Goal: Obtain resource: Obtain resource

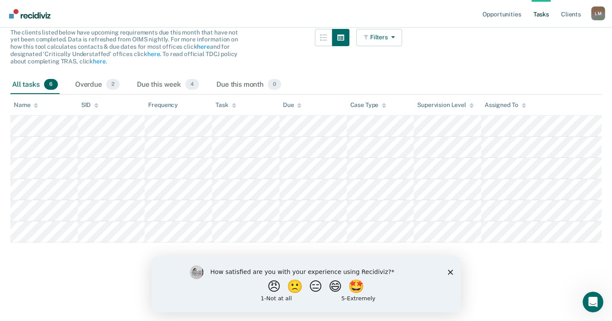
scroll to position [90, 0]
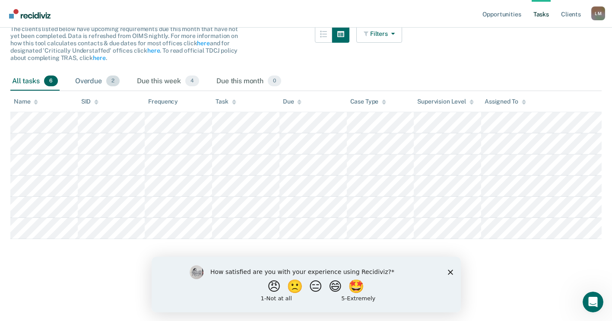
click at [90, 79] on div "Overdue 2" at bounding box center [97, 81] width 48 height 19
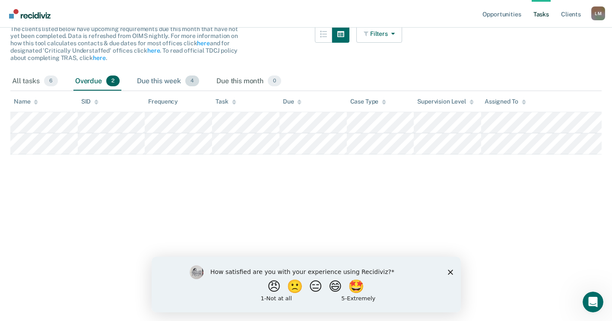
click at [156, 79] on div "Due this week 4" at bounding box center [168, 81] width 66 height 19
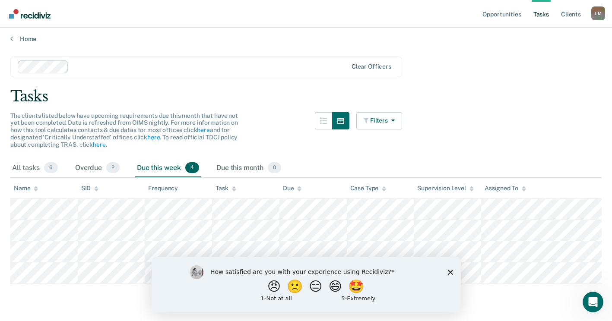
scroll to position [0, 0]
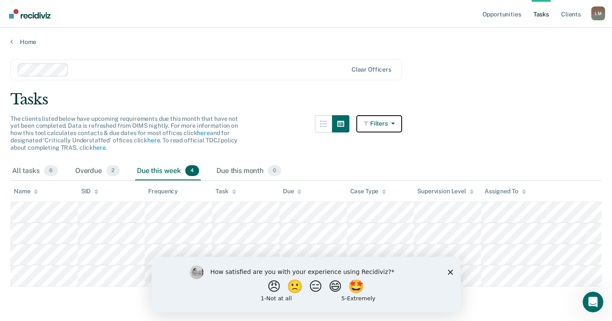
click at [388, 122] on button "Filters" at bounding box center [379, 123] width 46 height 17
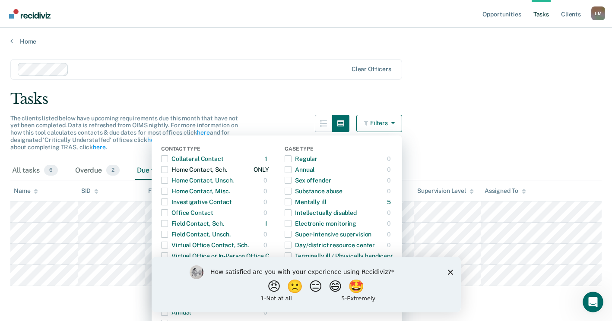
scroll to position [90, 0]
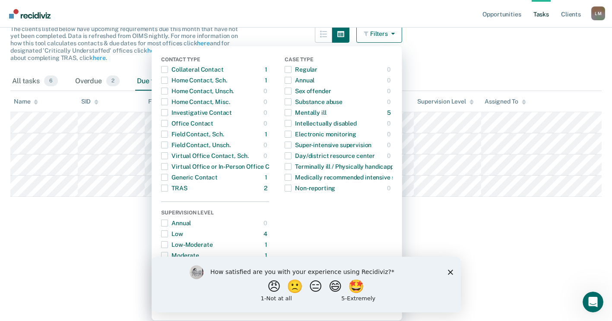
click at [451, 50] on main "Clear officers Tasks The clients listed below have upcoming requirements due th…" at bounding box center [306, 92] width 612 height 273
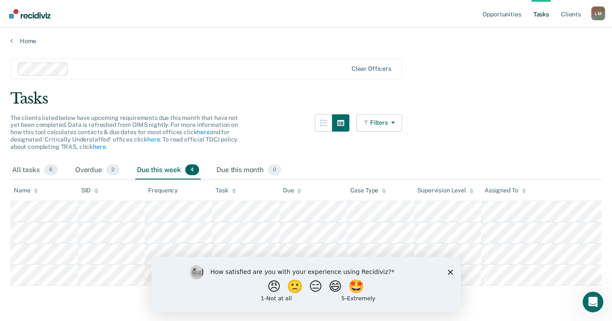
scroll to position [0, 0]
click at [21, 39] on link "Home" at bounding box center [305, 42] width 591 height 8
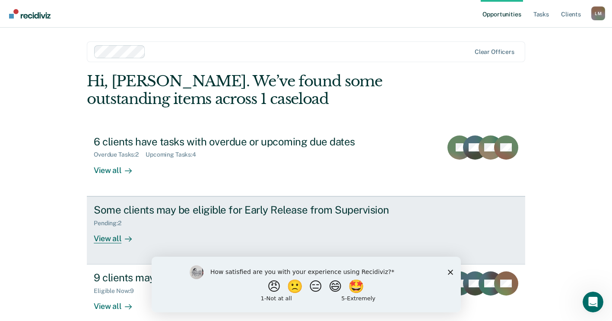
click at [168, 212] on div "Some clients may be eligible for Early Release from Supervision" at bounding box center [245, 210] width 303 height 13
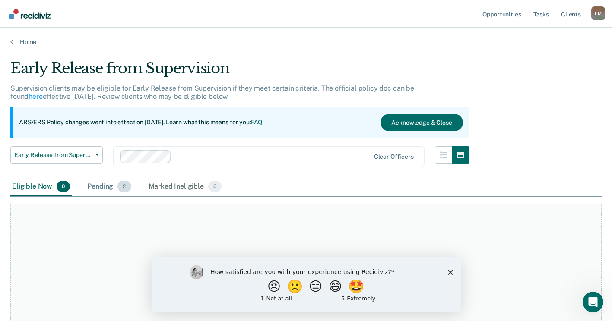
click at [100, 186] on div "Pending 2" at bounding box center [108, 186] width 47 height 19
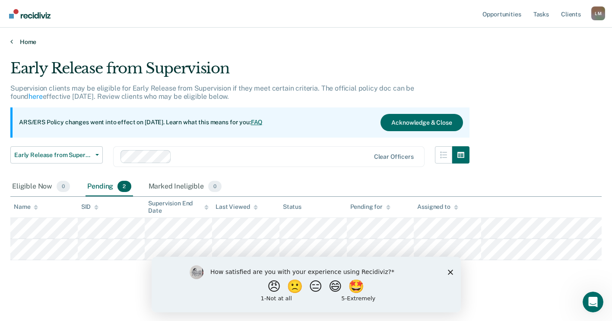
click at [11, 40] on icon at bounding box center [11, 41] width 3 height 7
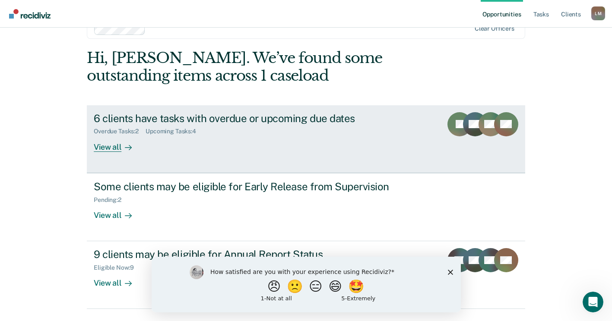
scroll to position [46, 0]
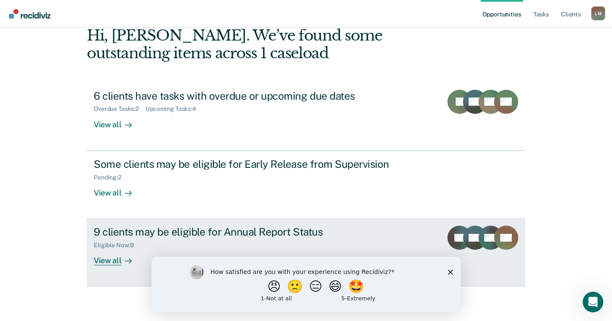
click at [257, 230] on div "9 clients may be eligible for Annual Report Status" at bounding box center [245, 232] width 303 height 13
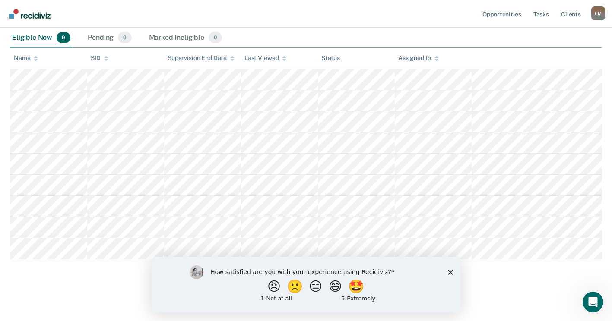
scroll to position [149, 0]
click at [449, 273] on icon "Close survey" at bounding box center [449, 271] width 5 height 5
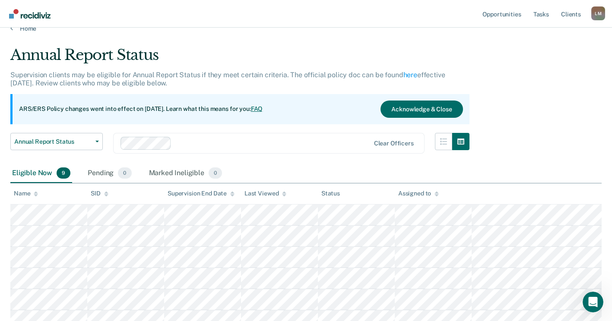
scroll to position [0, 0]
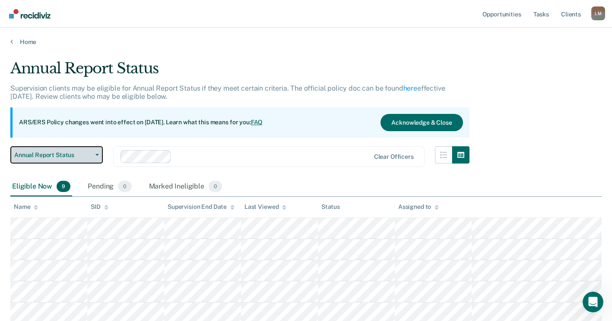
click at [46, 154] on span "Annual Report Status" at bounding box center [53, 155] width 78 height 7
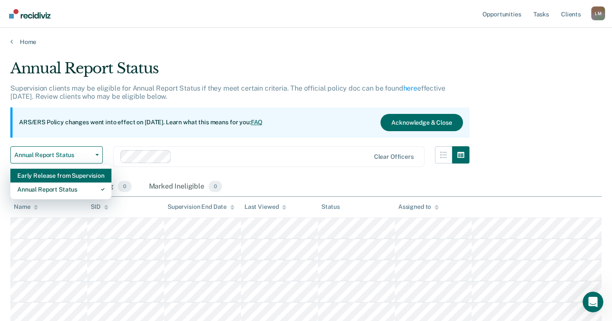
click at [54, 174] on div "Early Release from Supervision" at bounding box center [60, 176] width 87 height 14
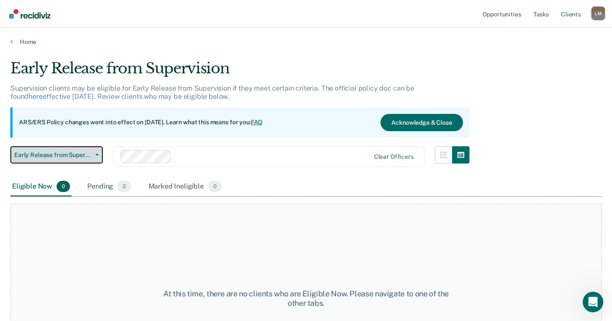
click at [41, 156] on span "Early Release from Supervision" at bounding box center [53, 155] width 78 height 7
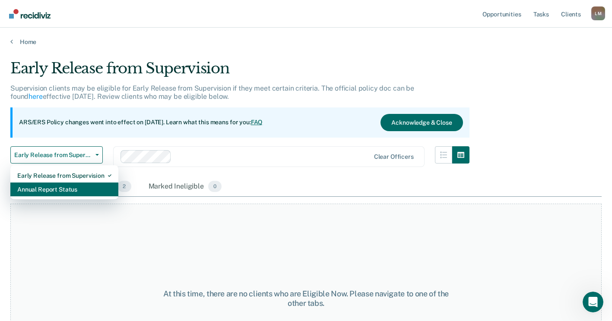
click at [44, 185] on div "Annual Report Status" at bounding box center [64, 190] width 94 height 14
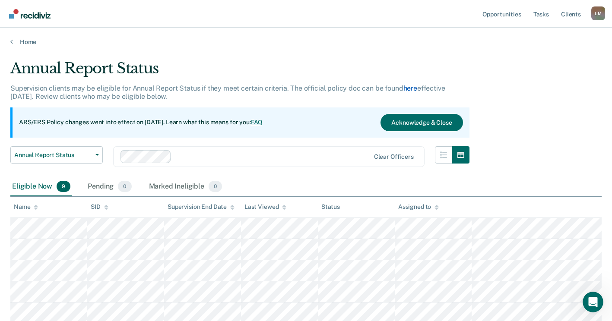
click at [410, 86] on link "here" at bounding box center [410, 88] width 14 height 8
click at [410, 121] on button "Acknowledge & Close" at bounding box center [421, 122] width 82 height 17
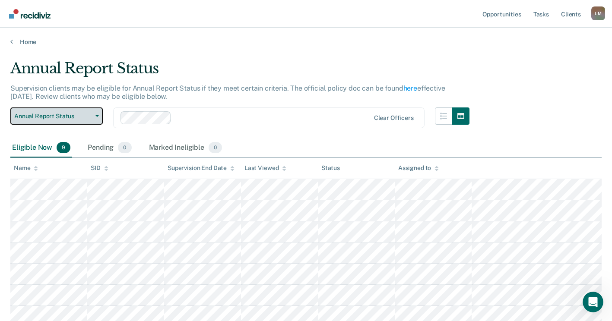
click at [98, 117] on button "Annual Report Status" at bounding box center [56, 116] width 92 height 17
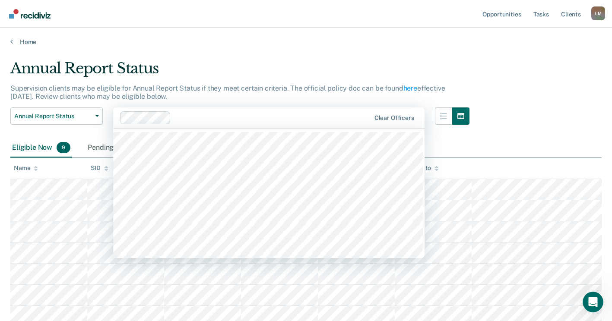
click at [294, 122] on div at bounding box center [271, 118] width 195 height 10
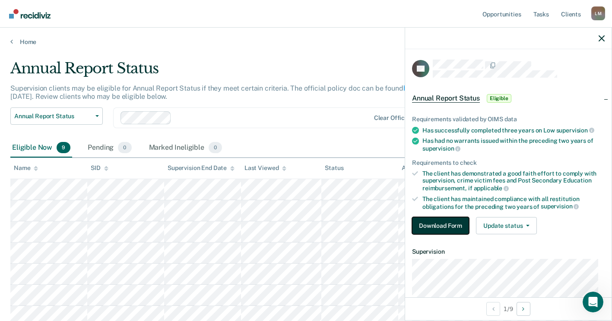
click at [444, 223] on button "Download Form" at bounding box center [440, 225] width 57 height 17
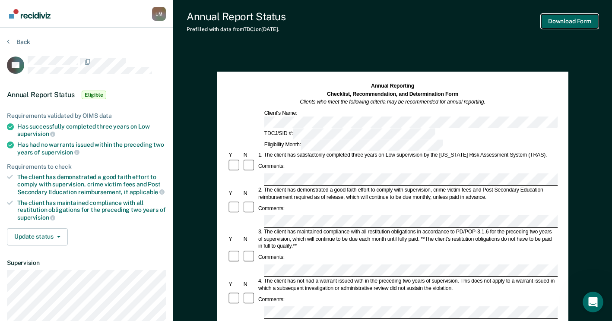
click at [561, 18] on button "Download Form" at bounding box center [569, 21] width 57 height 14
click at [563, 19] on button "Download Form" at bounding box center [569, 21] width 57 height 14
click at [563, 17] on button "Download Form" at bounding box center [569, 21] width 57 height 14
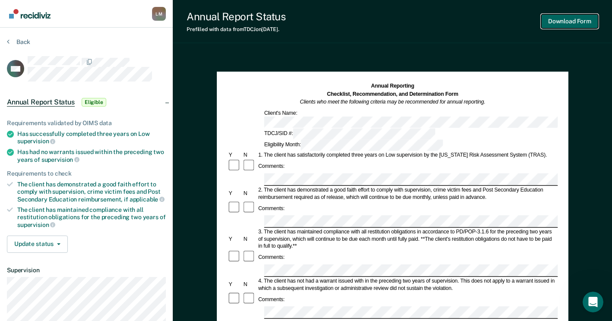
click at [576, 19] on button "Download Form" at bounding box center [569, 21] width 57 height 14
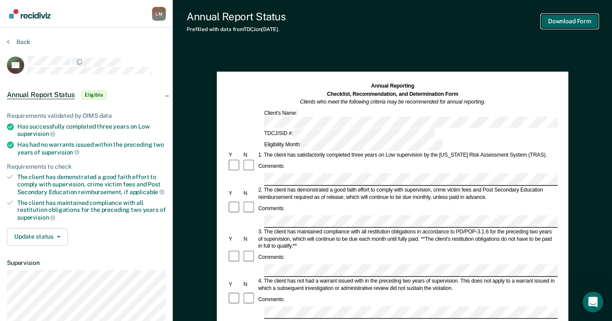
click at [572, 16] on button "Download Form" at bounding box center [569, 21] width 57 height 14
click at [569, 17] on button "Download Form" at bounding box center [569, 21] width 57 height 14
click at [575, 19] on button "Download Form" at bounding box center [569, 21] width 57 height 14
click at [566, 17] on button "Download Form" at bounding box center [569, 21] width 57 height 14
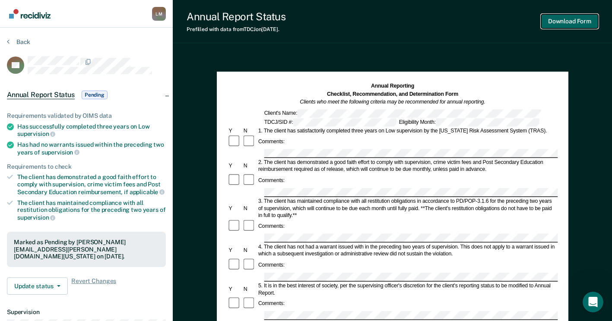
click at [560, 18] on button "Download Form" at bounding box center [569, 21] width 57 height 14
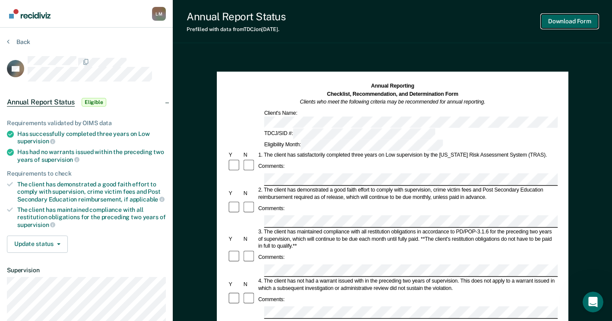
click at [568, 15] on button "Download Form" at bounding box center [569, 21] width 57 height 14
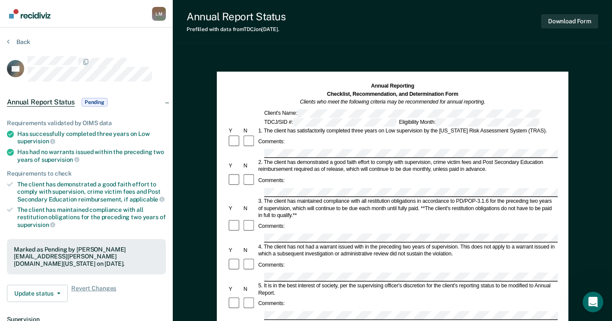
drag, startPoint x: 515, startPoint y: 0, endPoint x: 396, endPoint y: 31, distance: 123.5
click at [396, 31] on div "Annual Report Status Prefilled with data from TDCJ on 09-29-2025 . Download Form" at bounding box center [392, 21] width 439 height 43
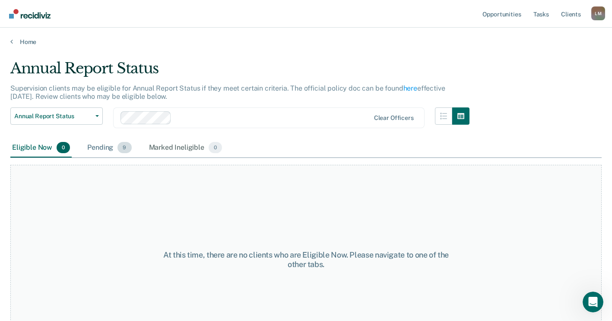
click at [101, 146] on div "Pending 9" at bounding box center [108, 148] width 47 height 19
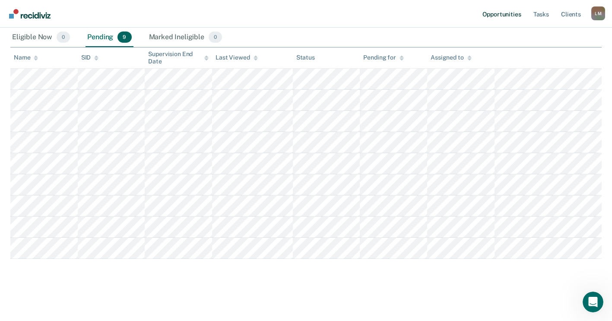
scroll to position [110, 0]
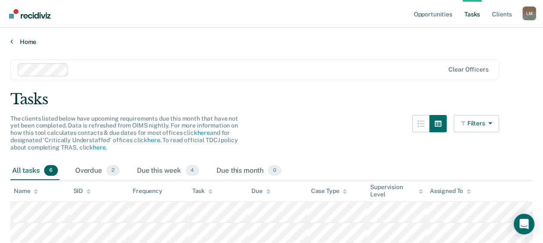
click at [11, 40] on icon at bounding box center [11, 41] width 3 height 7
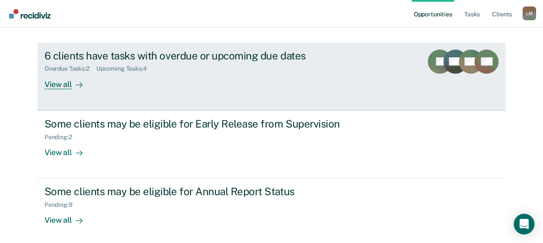
scroll to position [86, 0]
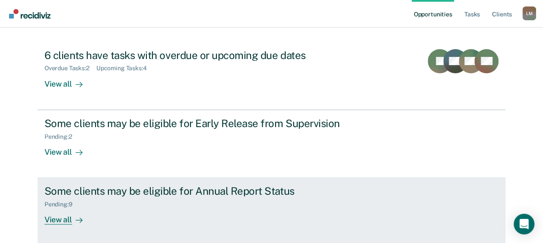
click at [230, 198] on div "Pending : 9" at bounding box center [195, 203] width 303 height 11
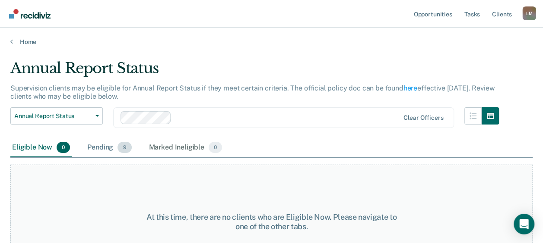
click at [108, 147] on div "Pending 9" at bounding box center [108, 148] width 47 height 19
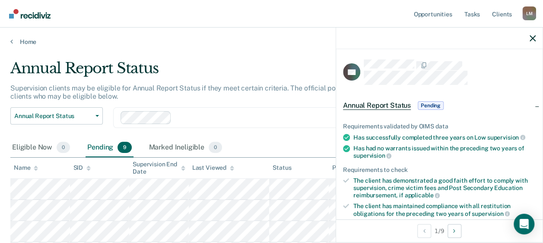
click at [375, 102] on span "Annual Report Status" at bounding box center [377, 105] width 68 height 9
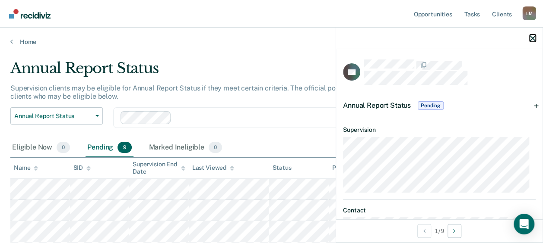
click at [531, 38] on icon "button" at bounding box center [532, 38] width 6 height 6
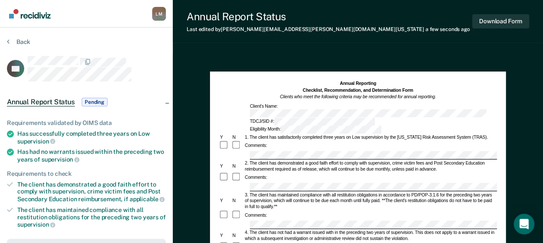
click at [263, 175] on div "Comments:" at bounding box center [255, 178] width 24 height 6
click at [252, 192] on div "3. The client has maintained compliance with all restitution obligations in acc…" at bounding box center [369, 201] width 253 height 18
click at [253, 175] on div "Comments:" at bounding box center [255, 178] width 24 height 6
click at [249, 183] on div at bounding box center [393, 187] width 289 height 8
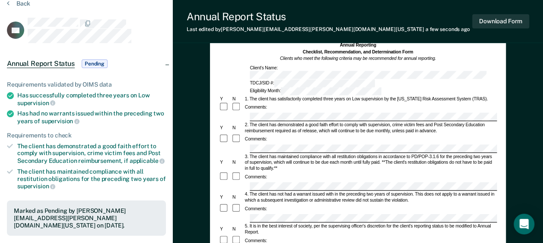
scroll to position [130, 0]
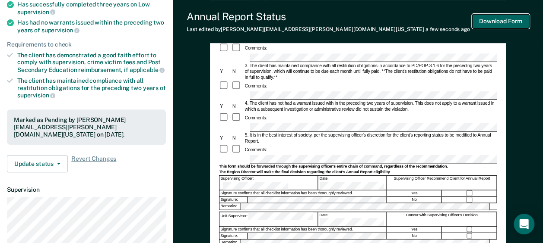
click at [503, 19] on button "Download Form" at bounding box center [500, 21] width 57 height 14
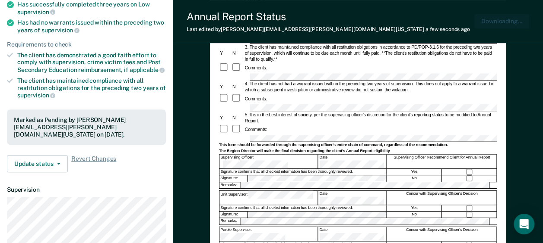
scroll to position [0, 0]
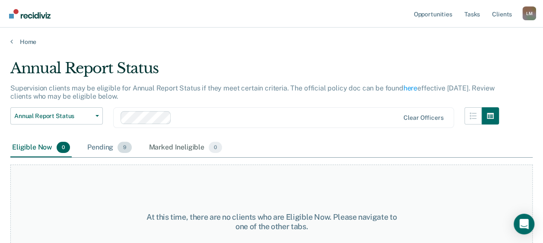
click at [107, 147] on div "Pending 9" at bounding box center [108, 148] width 47 height 19
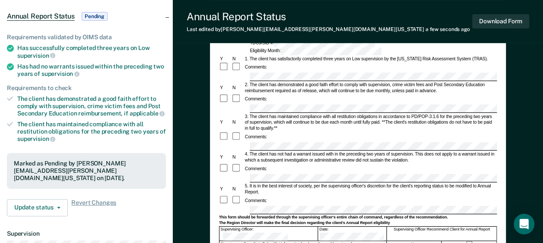
scroll to position [86, 0]
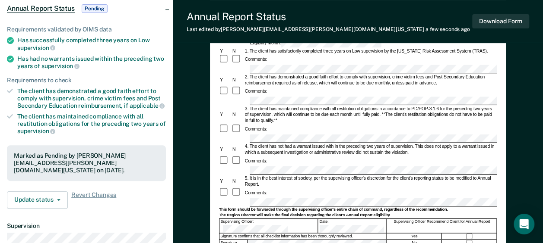
click at [465, 240] on div at bounding box center [469, 243] width 54 height 6
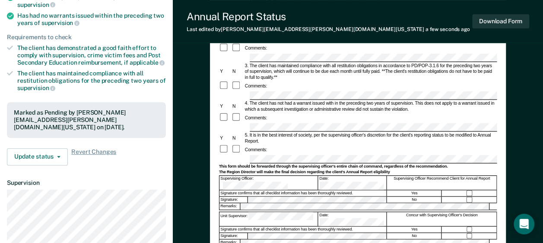
scroll to position [173, 0]
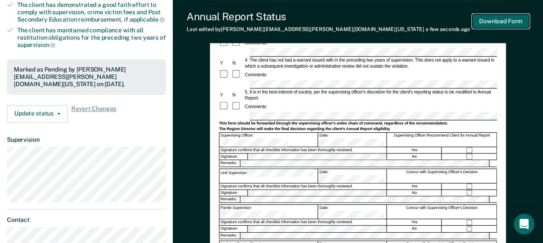
click at [498, 21] on button "Download Form" at bounding box center [500, 21] width 57 height 14
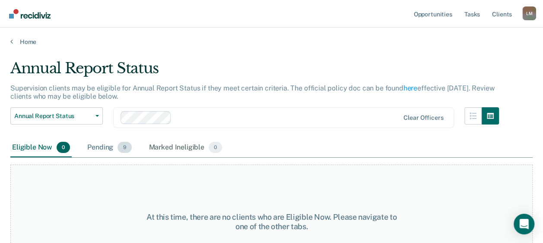
click at [107, 146] on div "Pending 9" at bounding box center [108, 148] width 47 height 19
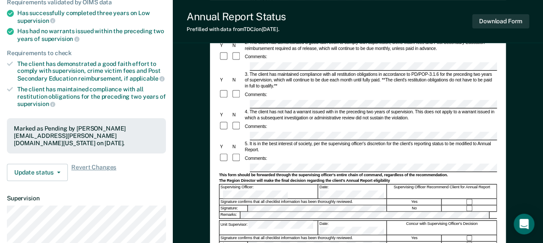
scroll to position [130, 0]
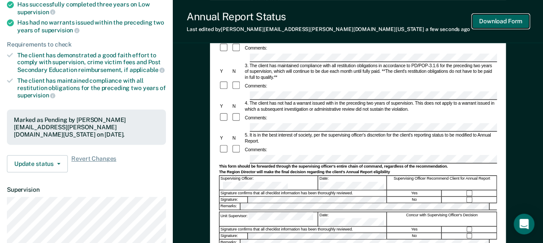
click at [504, 20] on button "Download Form" at bounding box center [500, 21] width 57 height 14
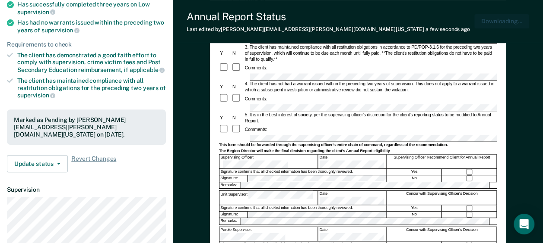
scroll to position [0, 0]
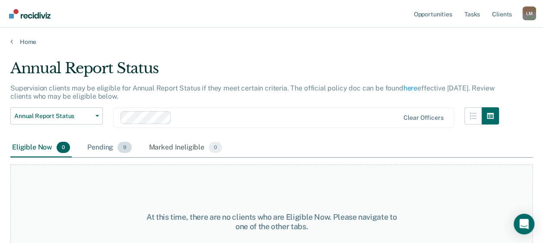
click at [102, 145] on div "Pending 9" at bounding box center [108, 148] width 47 height 19
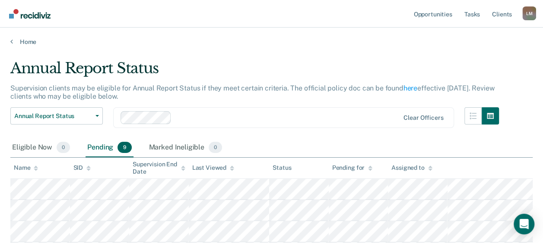
scroll to position [43, 0]
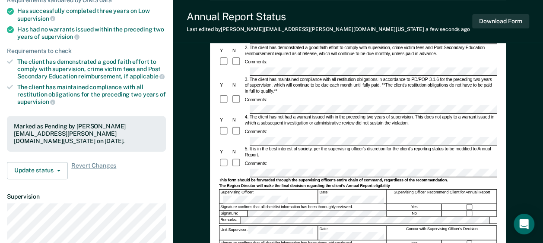
scroll to position [130, 0]
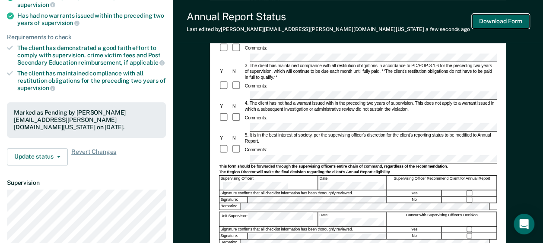
click at [499, 19] on button "Download Form" at bounding box center [500, 21] width 57 height 14
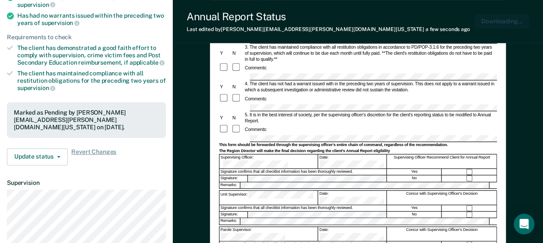
scroll to position [0, 0]
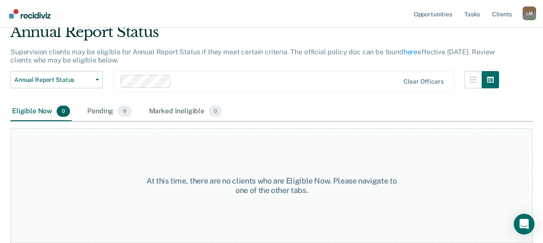
scroll to position [35, 0]
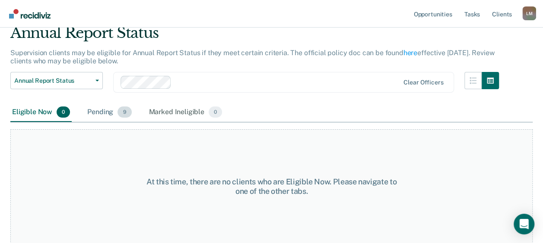
click at [103, 115] on div "Pending 9" at bounding box center [108, 112] width 47 height 19
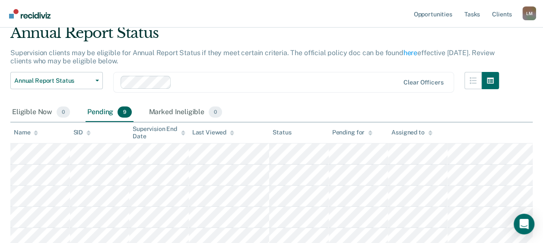
scroll to position [79, 0]
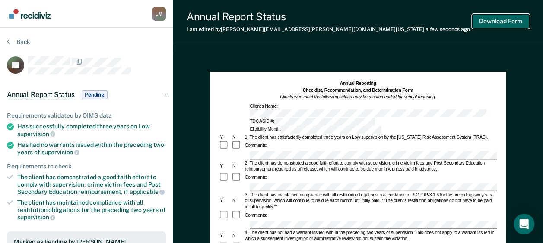
click at [493, 17] on button "Download Form" at bounding box center [500, 21] width 57 height 14
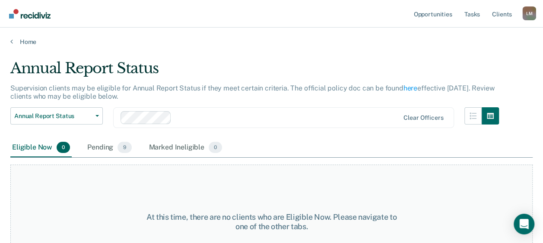
scroll to position [35, 0]
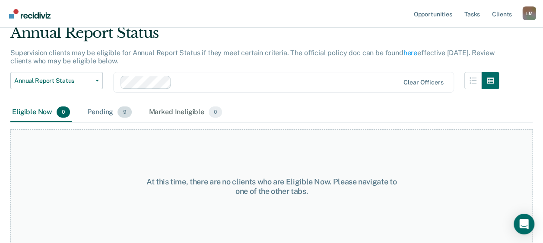
click at [103, 111] on div "Pending 9" at bounding box center [108, 112] width 47 height 19
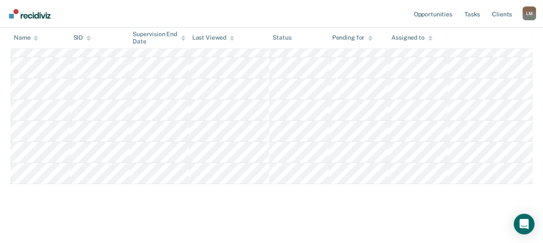
scroll to position [187, 0]
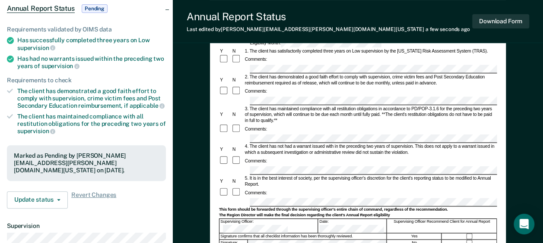
scroll to position [130, 0]
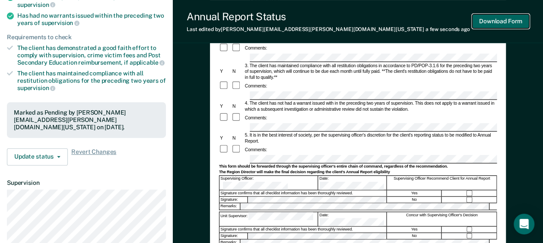
click at [505, 20] on button "Download Form" at bounding box center [500, 21] width 57 height 14
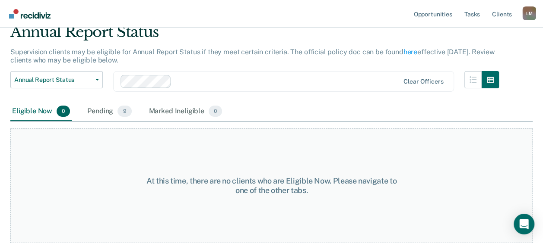
scroll to position [35, 0]
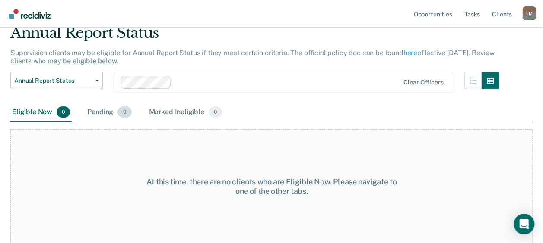
click at [99, 111] on div "Pending 9" at bounding box center [108, 112] width 47 height 19
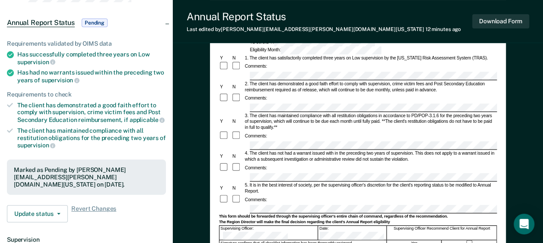
scroll to position [130, 0]
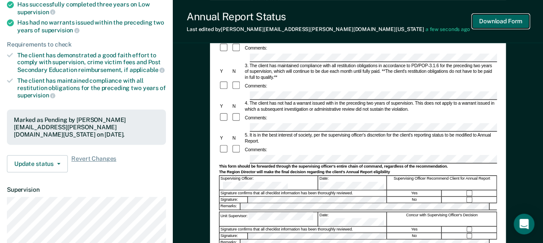
click at [493, 21] on button "Download Form" at bounding box center [500, 21] width 57 height 14
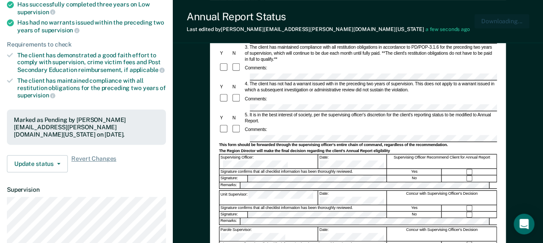
scroll to position [0, 0]
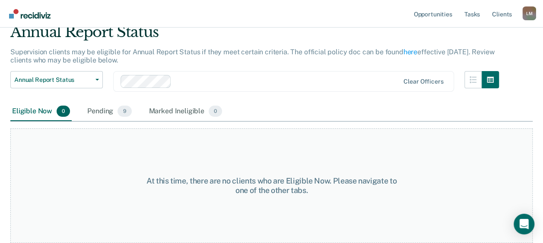
scroll to position [35, 0]
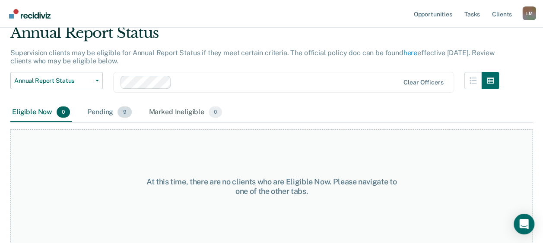
click at [101, 109] on div "Pending 9" at bounding box center [108, 112] width 47 height 19
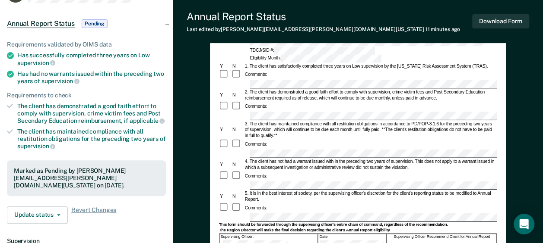
scroll to position [130, 0]
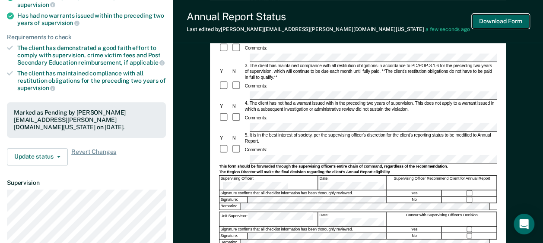
click at [498, 20] on button "Download Form" at bounding box center [500, 21] width 57 height 14
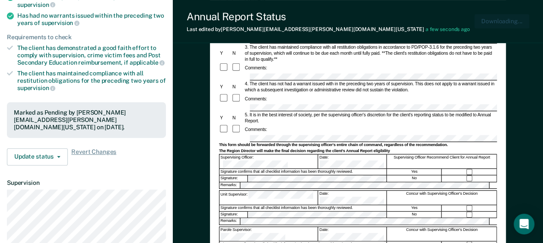
scroll to position [0, 0]
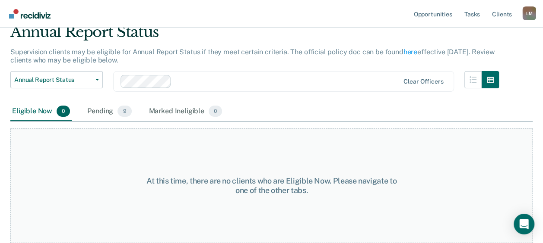
scroll to position [35, 0]
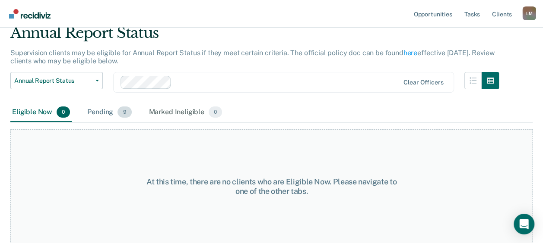
click at [108, 114] on div "Pending 9" at bounding box center [108, 112] width 47 height 19
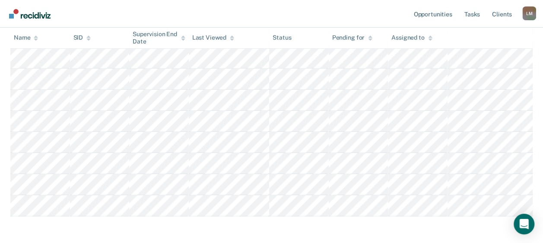
scroll to position [165, 0]
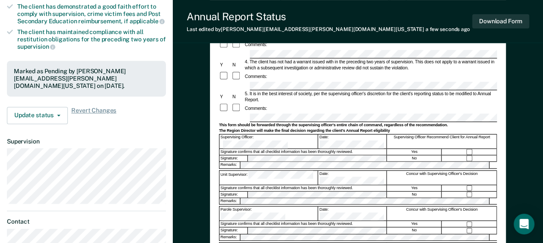
scroll to position [216, 0]
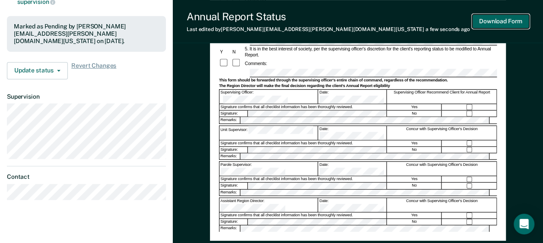
click at [500, 19] on button "Download Form" at bounding box center [500, 21] width 57 height 14
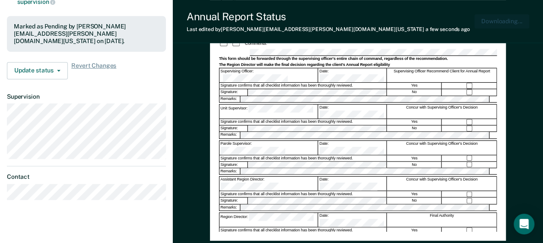
scroll to position [0, 0]
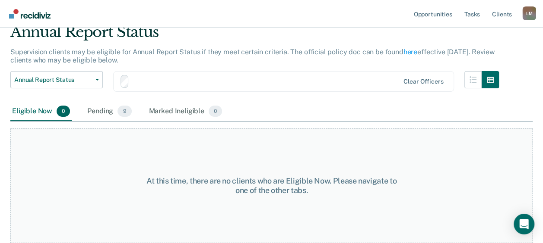
scroll to position [35, 0]
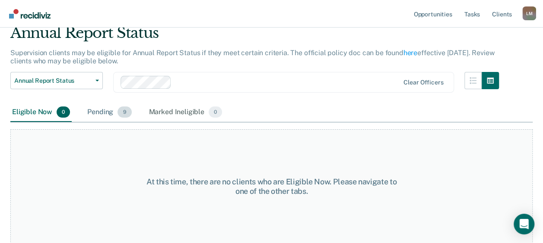
click at [110, 116] on div "Pending 9" at bounding box center [108, 112] width 47 height 19
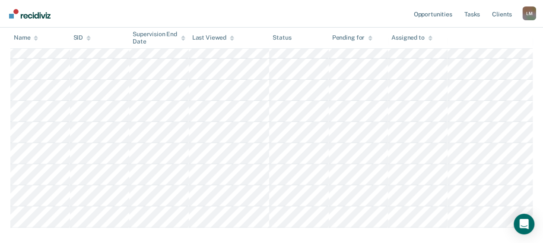
scroll to position [165, 0]
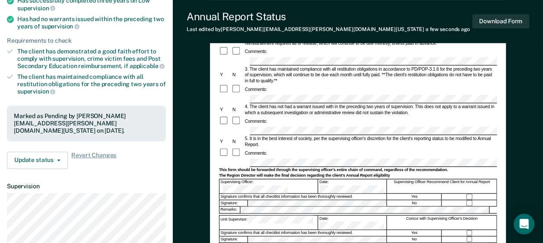
scroll to position [130, 0]
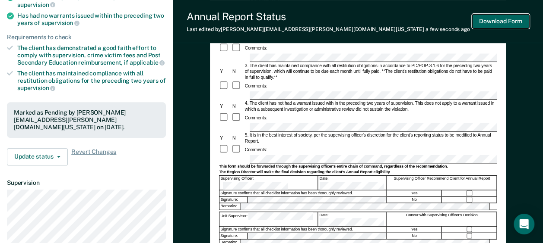
click at [502, 18] on button "Download Form" at bounding box center [500, 21] width 57 height 14
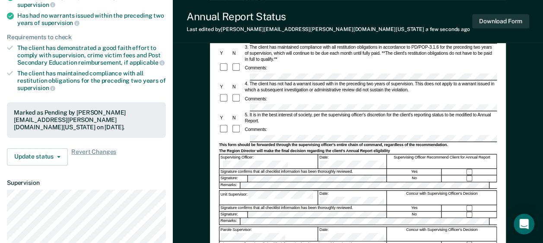
scroll to position [35, 0]
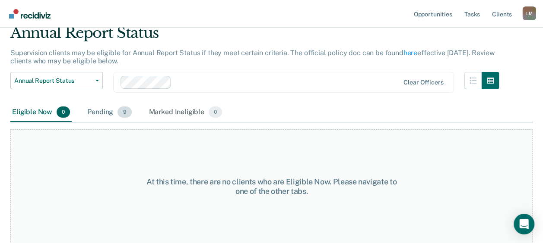
click at [107, 112] on div "Pending 9" at bounding box center [108, 112] width 47 height 19
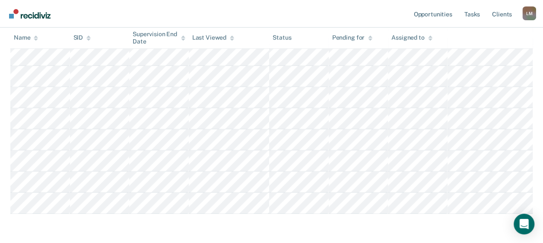
scroll to position [187, 0]
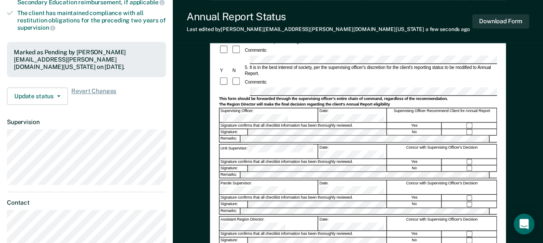
scroll to position [281, 0]
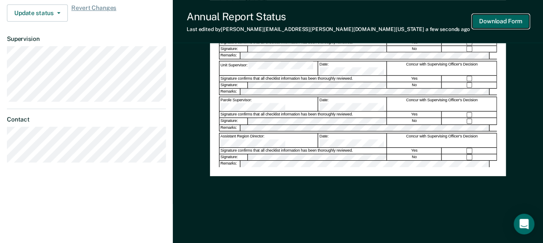
click at [492, 21] on button "Download Form" at bounding box center [500, 21] width 57 height 14
